Goal: Check status

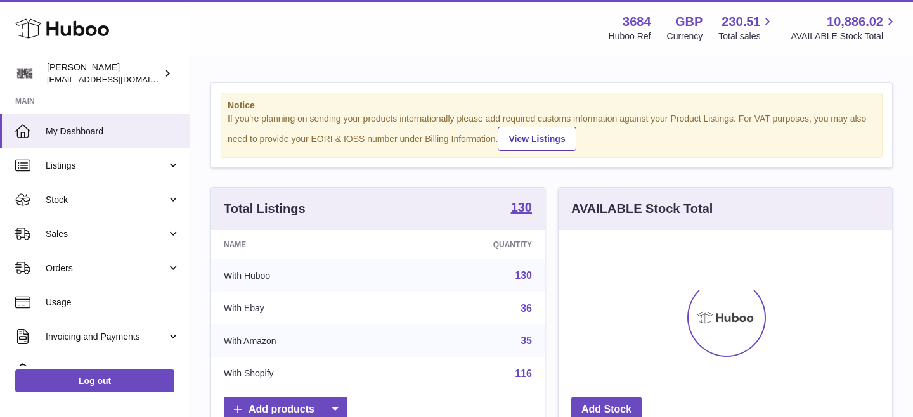
scroll to position [198, 333]
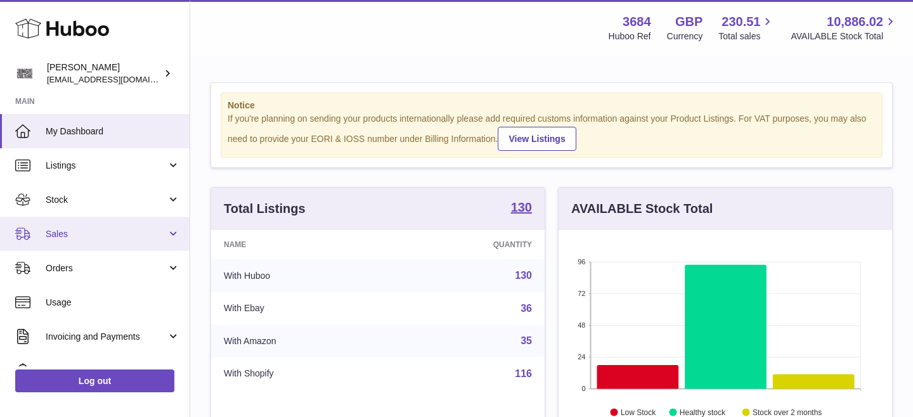
click at [96, 235] on span "Sales" at bounding box center [106, 234] width 121 height 12
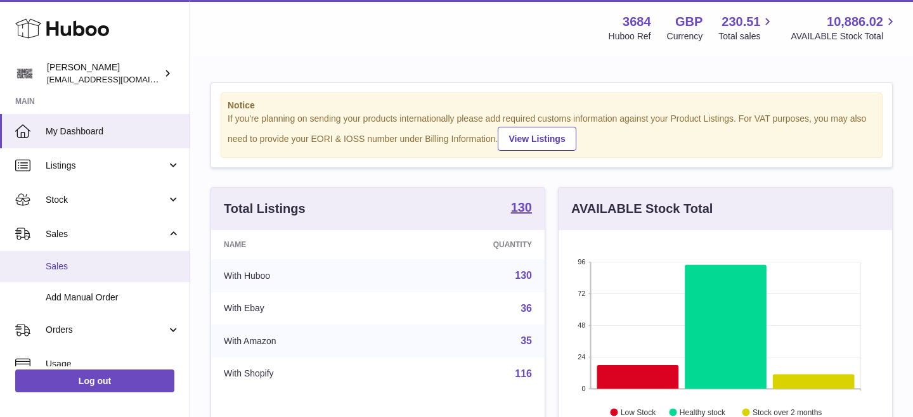
click at [86, 261] on span "Sales" at bounding box center [113, 266] width 134 height 12
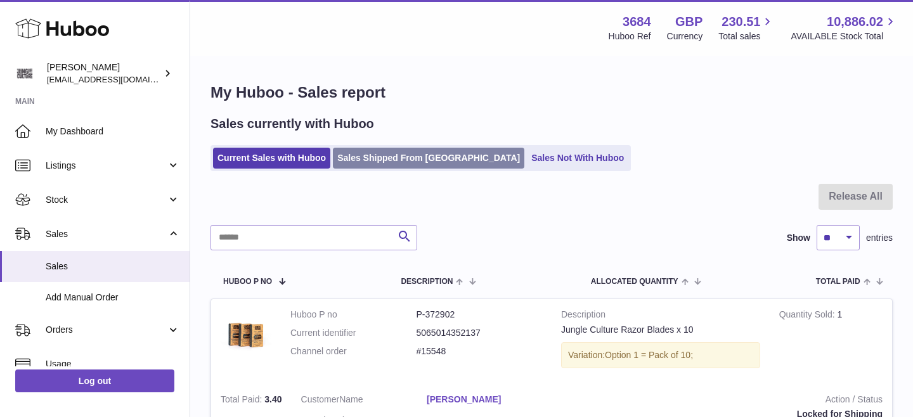
click at [379, 155] on link "Sales Shipped From [GEOGRAPHIC_DATA]" at bounding box center [428, 158] width 191 height 21
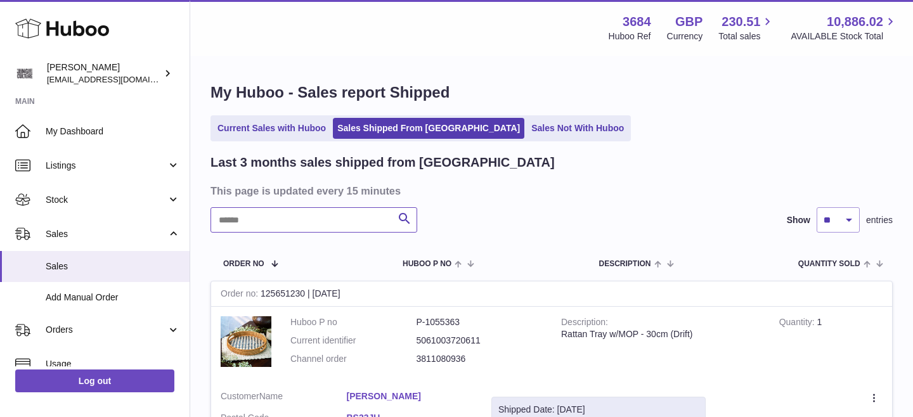
click at [321, 221] on input "text" at bounding box center [313, 219] width 207 height 25
paste input "**********"
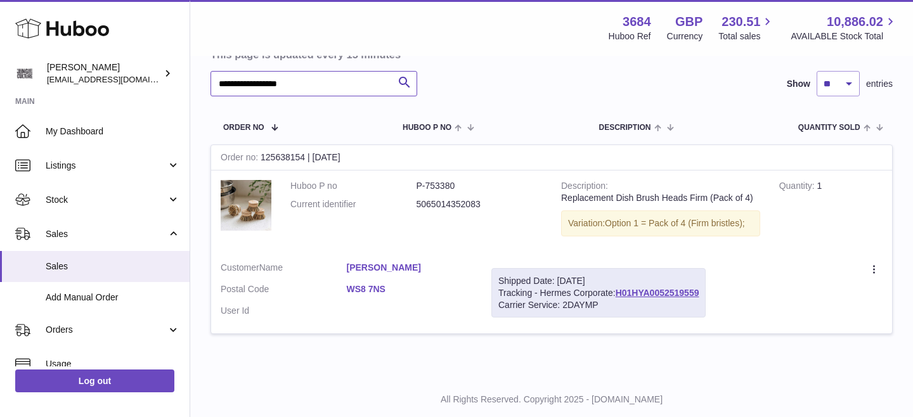
scroll to position [154, 0]
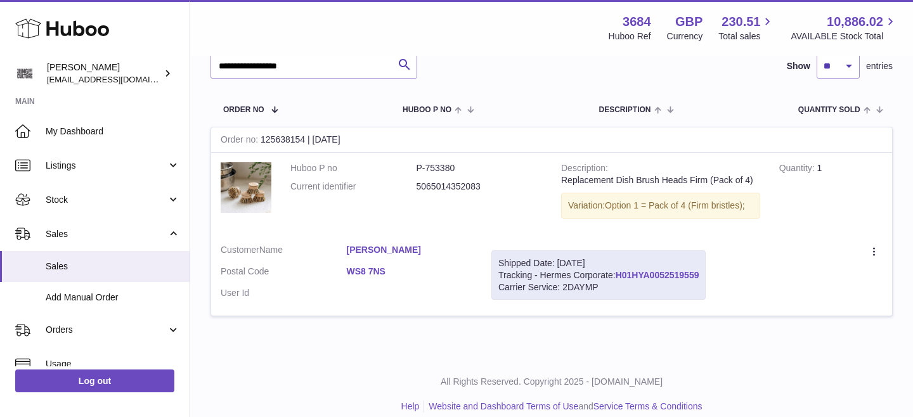
drag, startPoint x: 719, startPoint y: 299, endPoint x: 633, endPoint y: 296, distance: 86.3
click at [633, 296] on div "Shipped Date: [DATE] Tracking - Hermes Corporate: H01HYA0052519559 Carrier Serv…" at bounding box center [598, 275] width 214 height 50
copy link "H01HYA0052519559"
click at [347, 74] on input "**********" at bounding box center [313, 65] width 207 height 25
paste input "text"
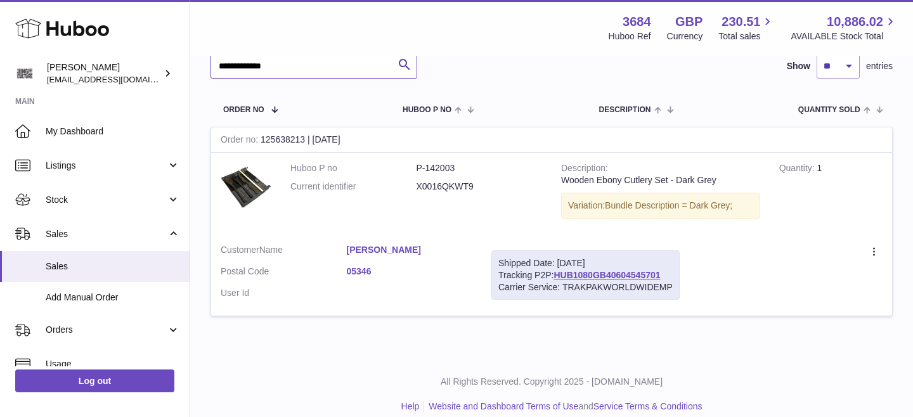
type input "**********"
drag, startPoint x: 669, startPoint y: 273, endPoint x: 560, endPoint y: 273, distance: 109.0
click at [560, 273] on div "Shipped Date: [DATE] Tracking P2P: HUB1080GB40604545701 Carrier Service: TRAKPA…" at bounding box center [585, 275] width 188 height 50
copy link "HUB1080GB40604545701"
